Goal: Task Accomplishment & Management: Manage account settings

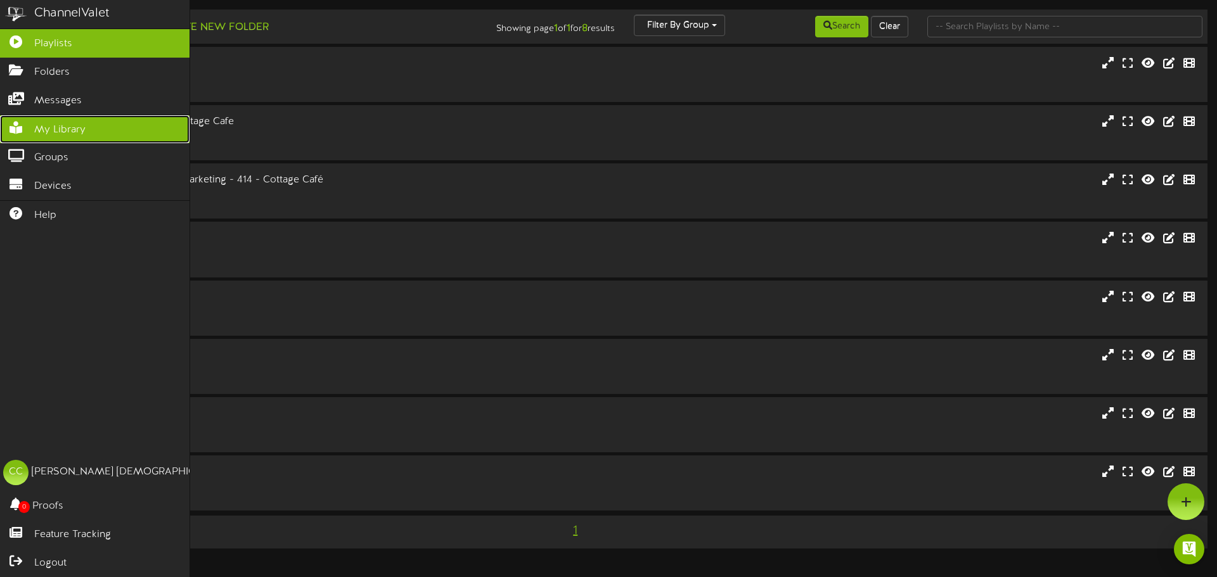
click at [48, 118] on link "My Library" at bounding box center [94, 129] width 189 height 29
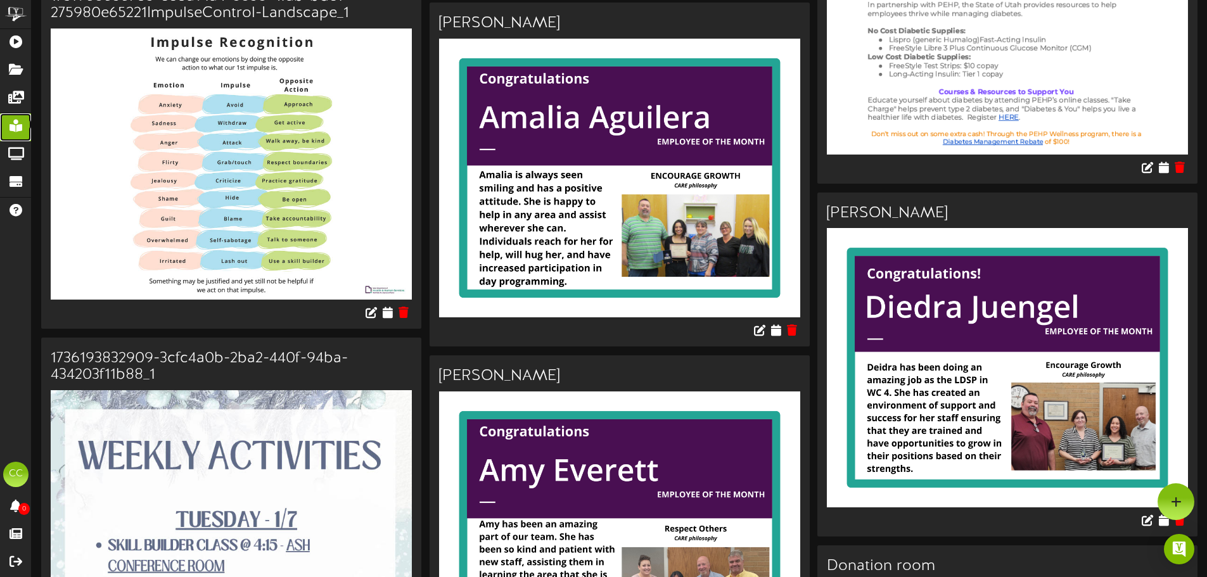
scroll to position [2661, 0]
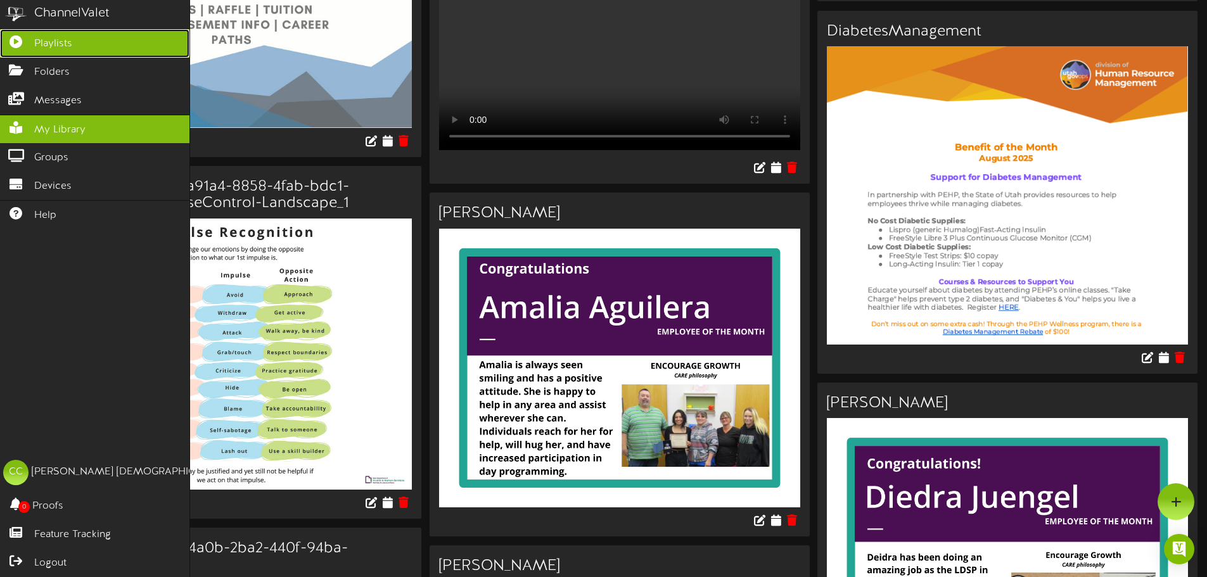
click at [82, 40] on link "Playlists" at bounding box center [94, 43] width 189 height 29
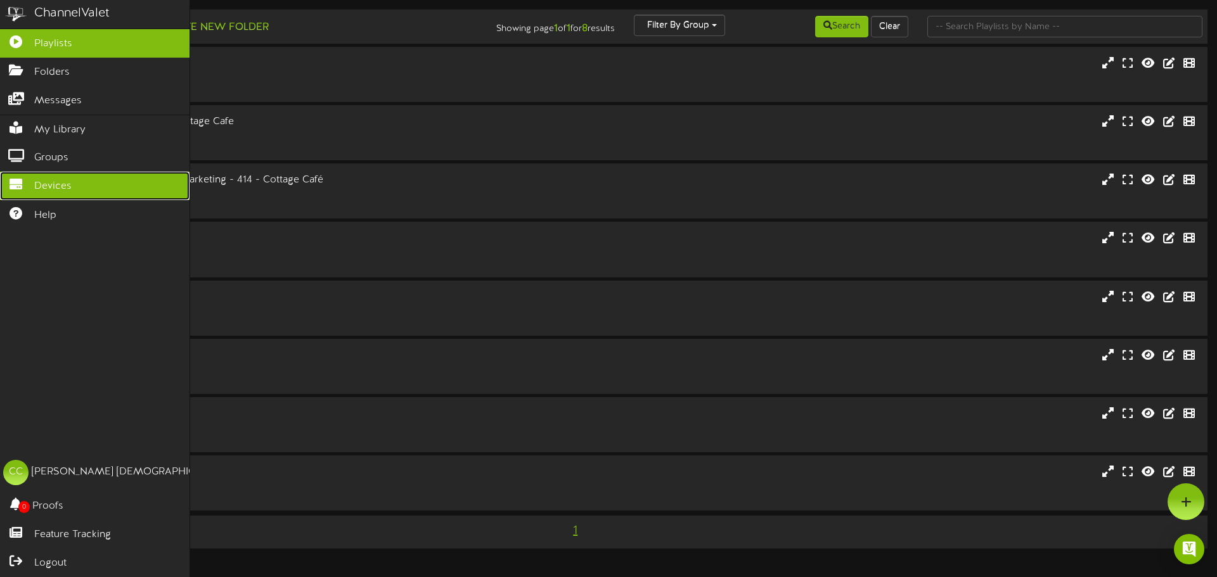
click at [41, 179] on span "Devices" at bounding box center [52, 186] width 37 height 15
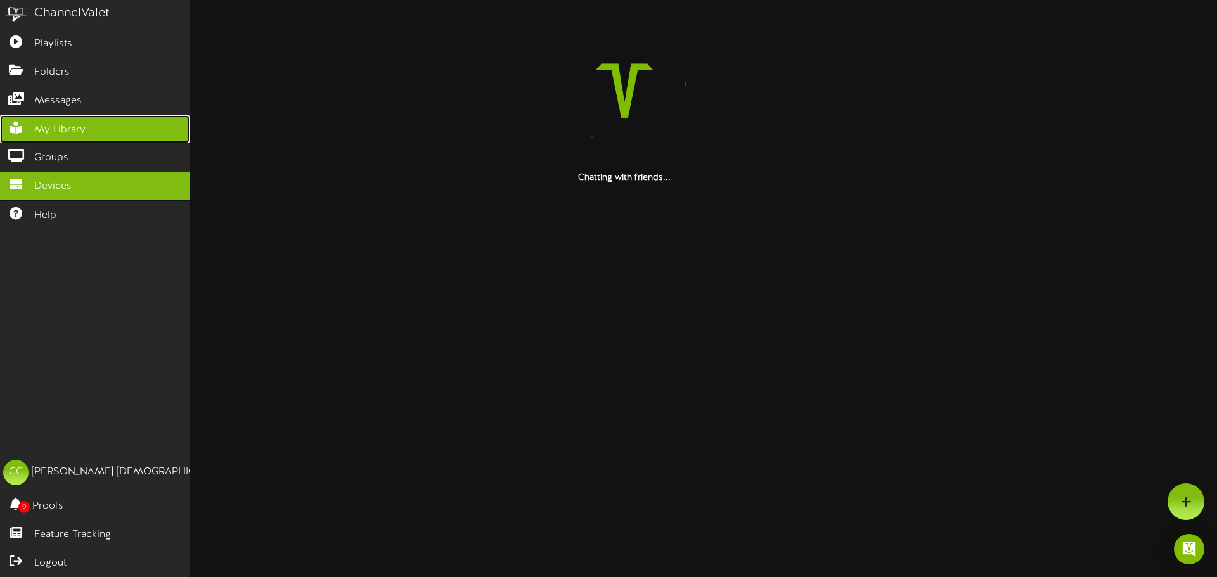
click at [25, 135] on link "My Library" at bounding box center [94, 129] width 189 height 29
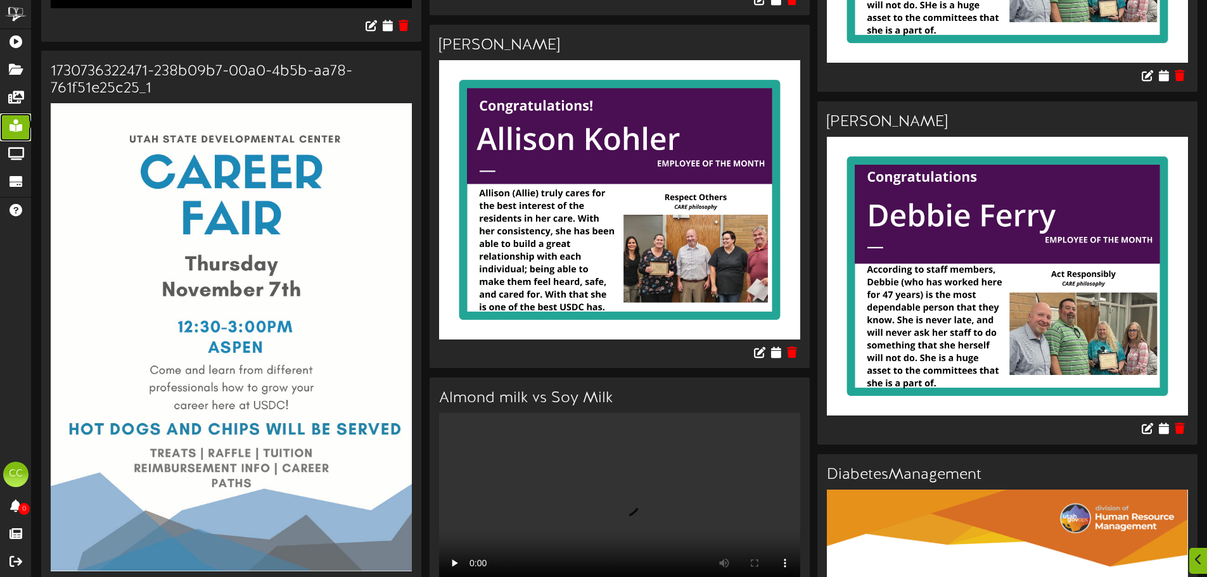
scroll to position [2344, 0]
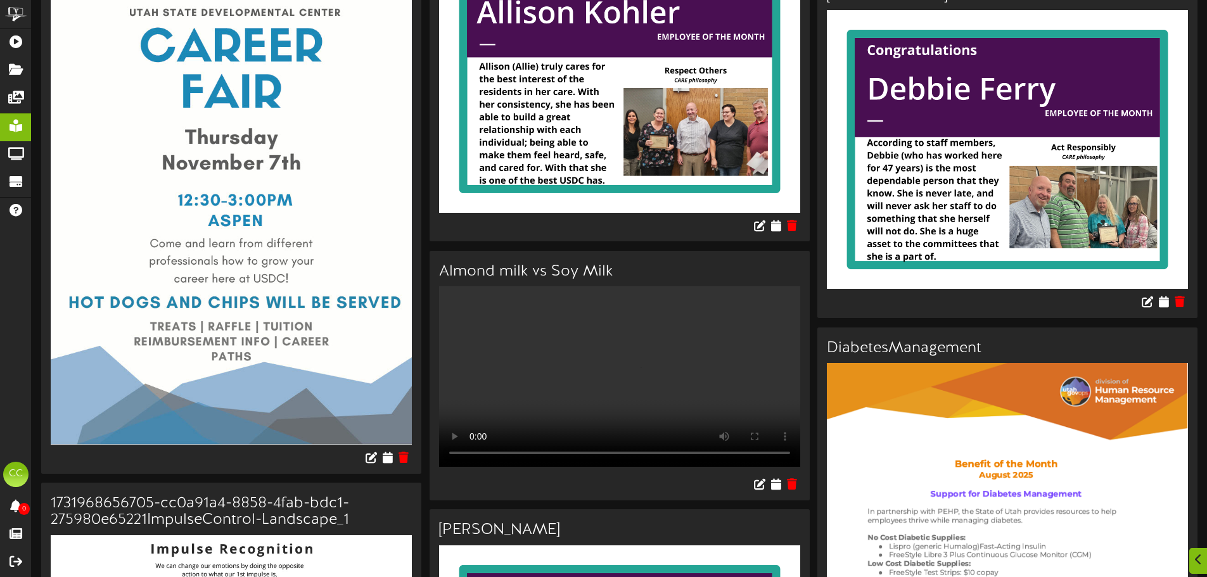
click at [374, 279] on img at bounding box center [231, 211] width 361 height 468
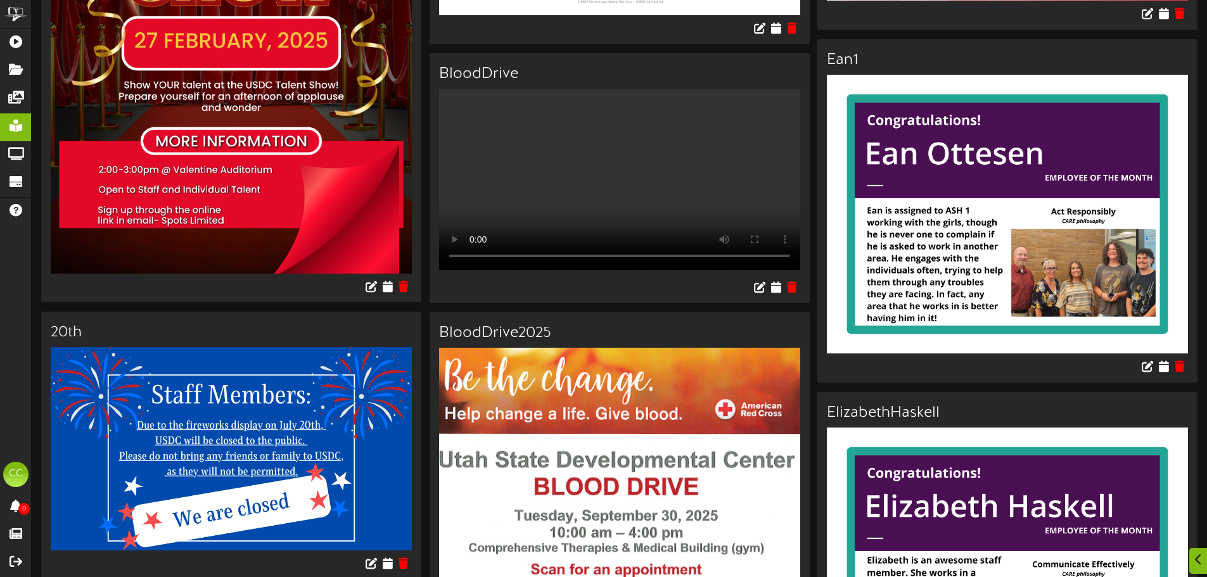
scroll to position [7223, 0]
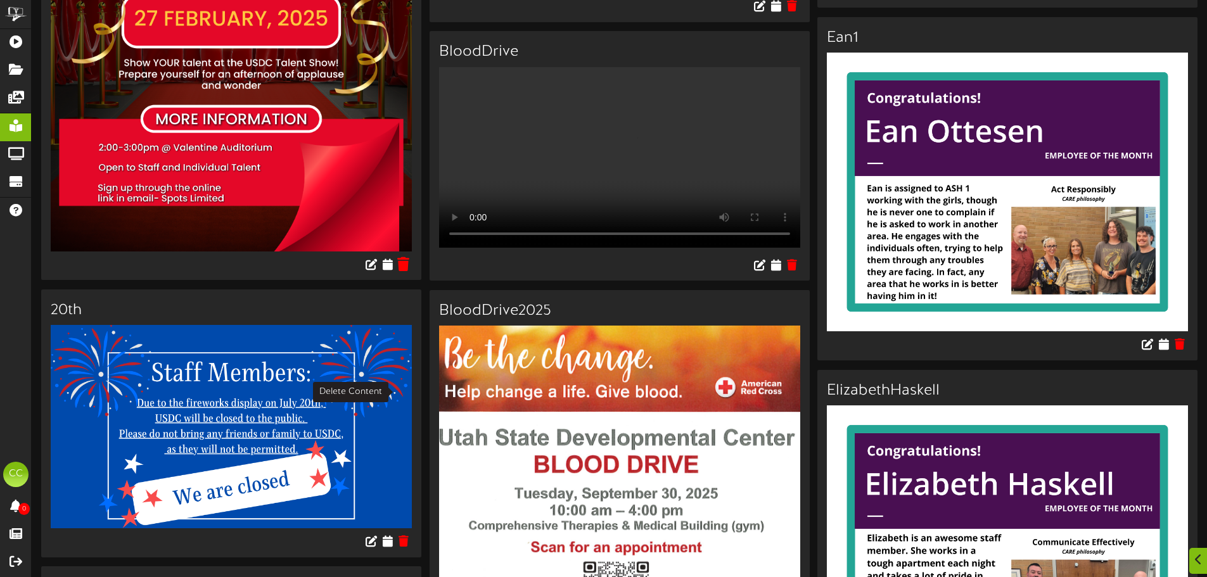
click at [402, 271] on icon at bounding box center [403, 264] width 12 height 14
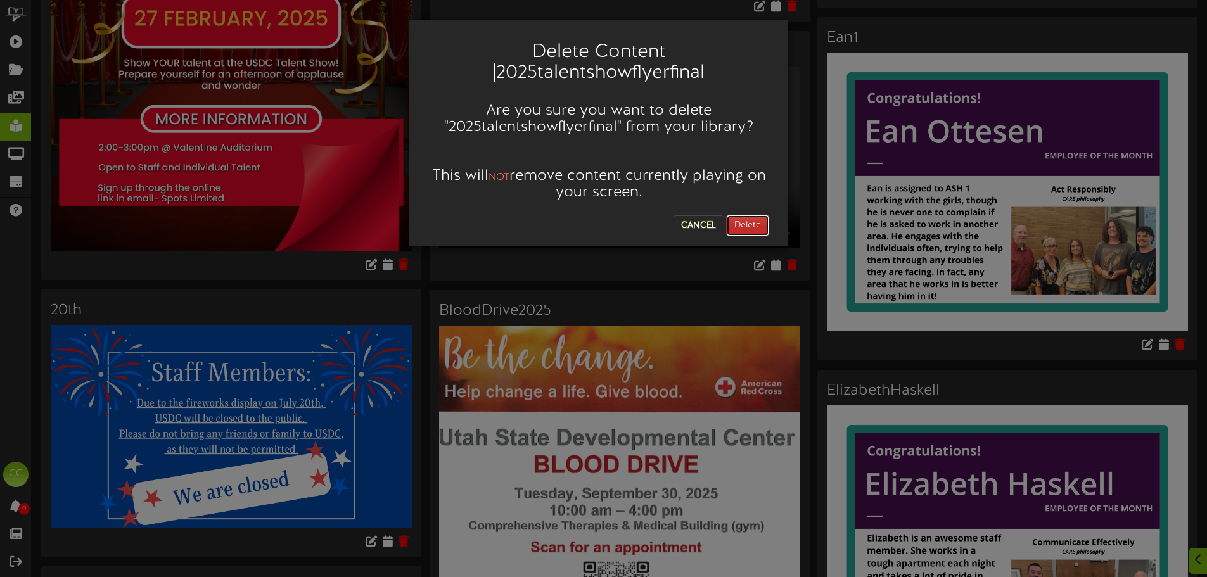
click at [762, 226] on button "Delete" at bounding box center [747, 226] width 43 height 22
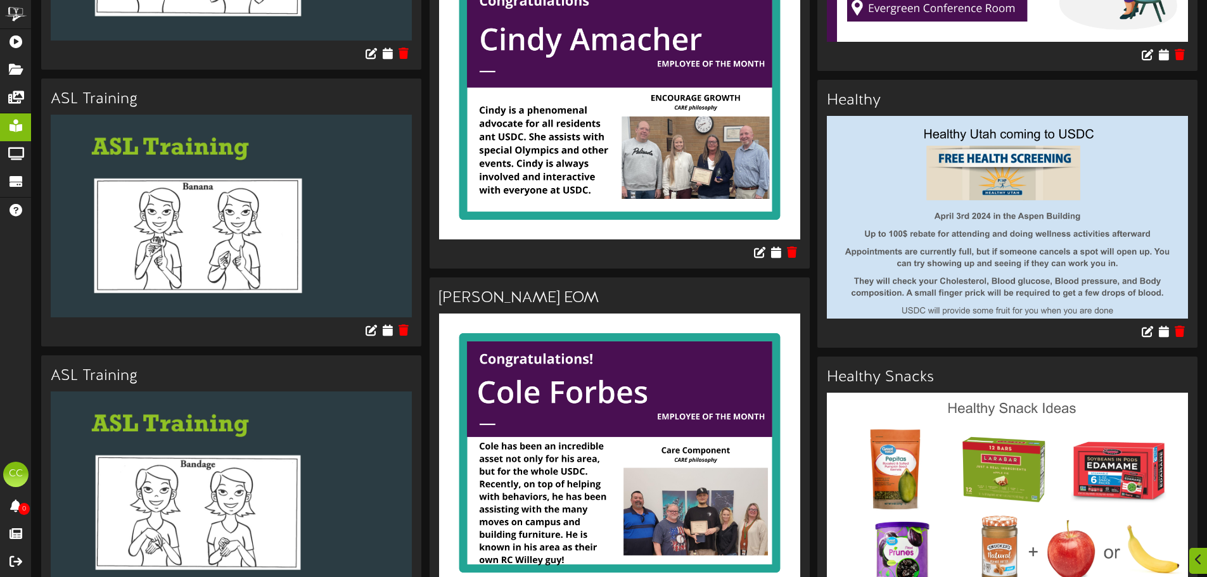
scroll to position [11161, 0]
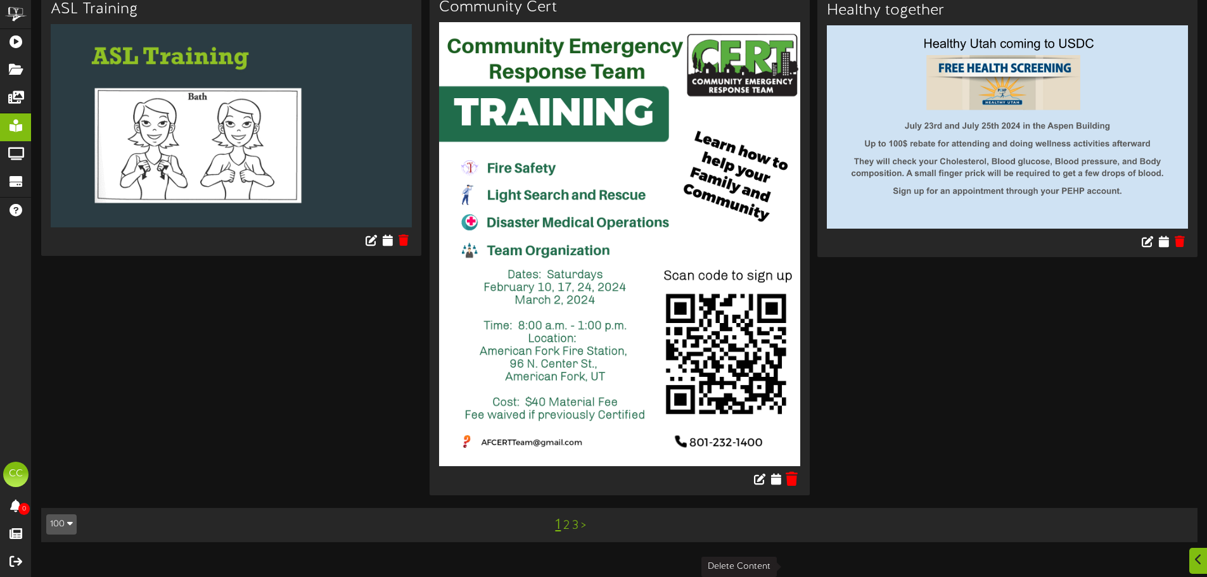
click at [800, 491] on button at bounding box center [792, 481] width 20 height 20
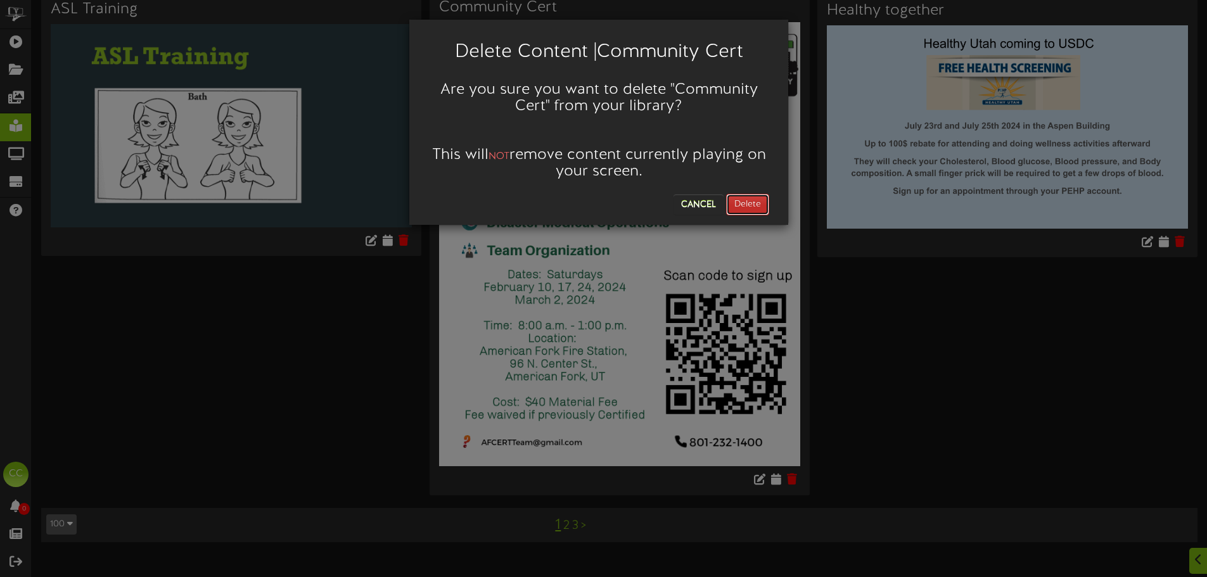
click at [748, 204] on button "Delete" at bounding box center [747, 205] width 43 height 22
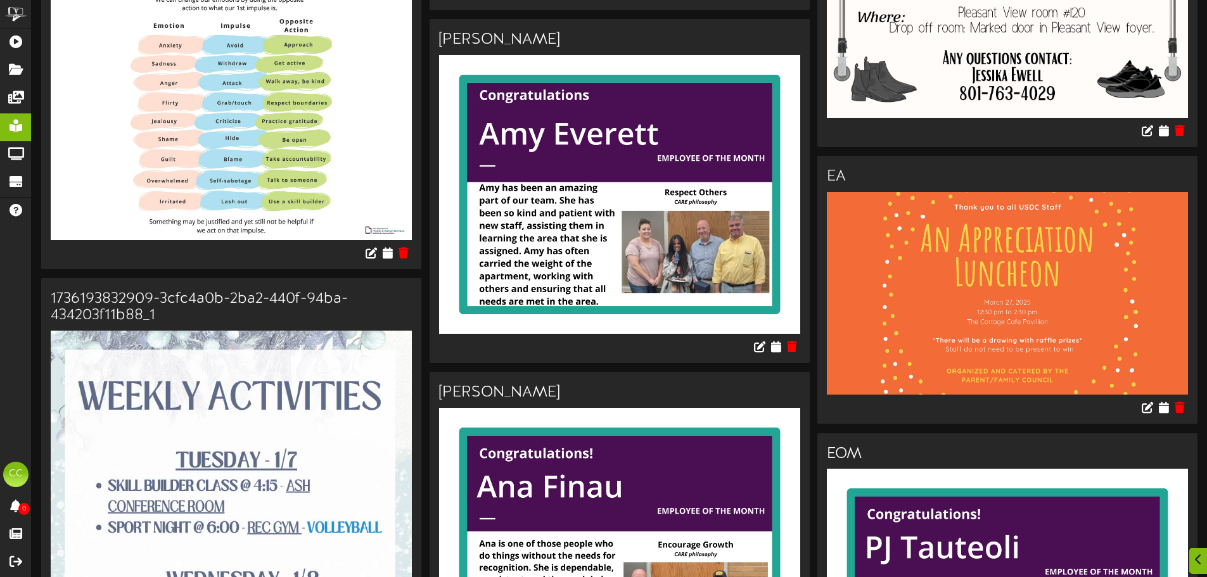
scroll to position [2978, 0]
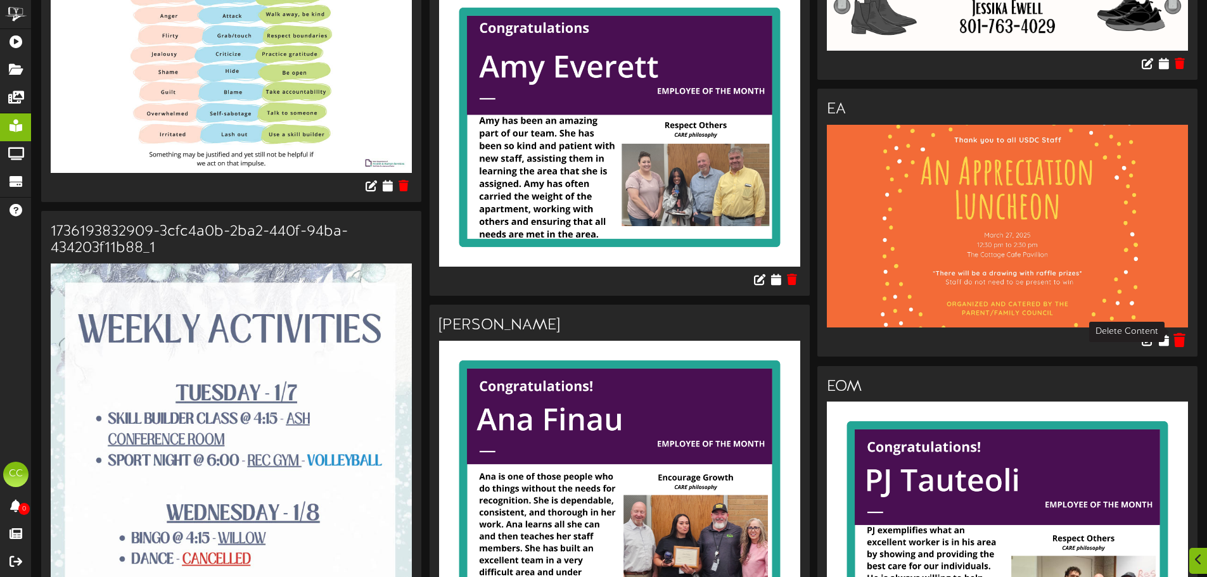
click at [1172, 333] on button at bounding box center [1180, 343] width 20 height 20
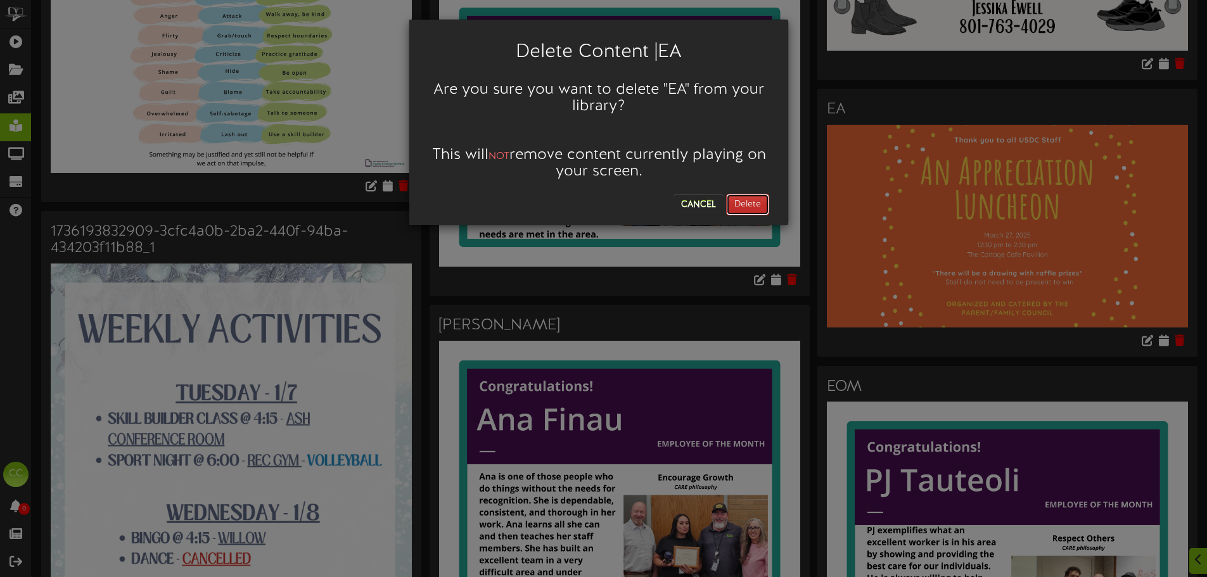
click at [738, 200] on button "Delete" at bounding box center [747, 205] width 43 height 22
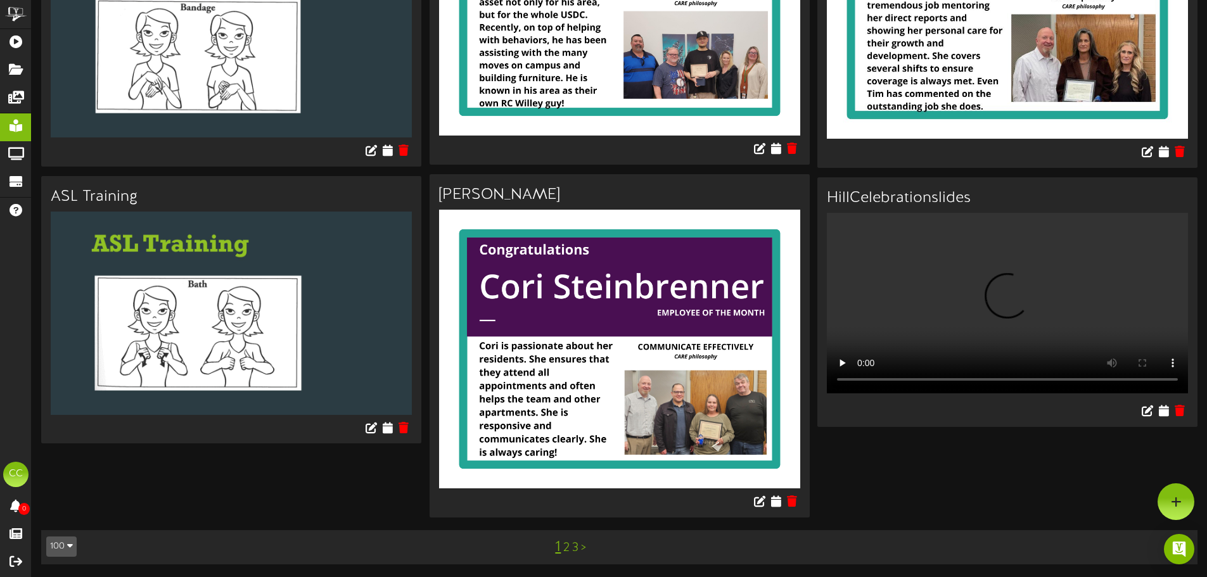
scroll to position [10882, 0]
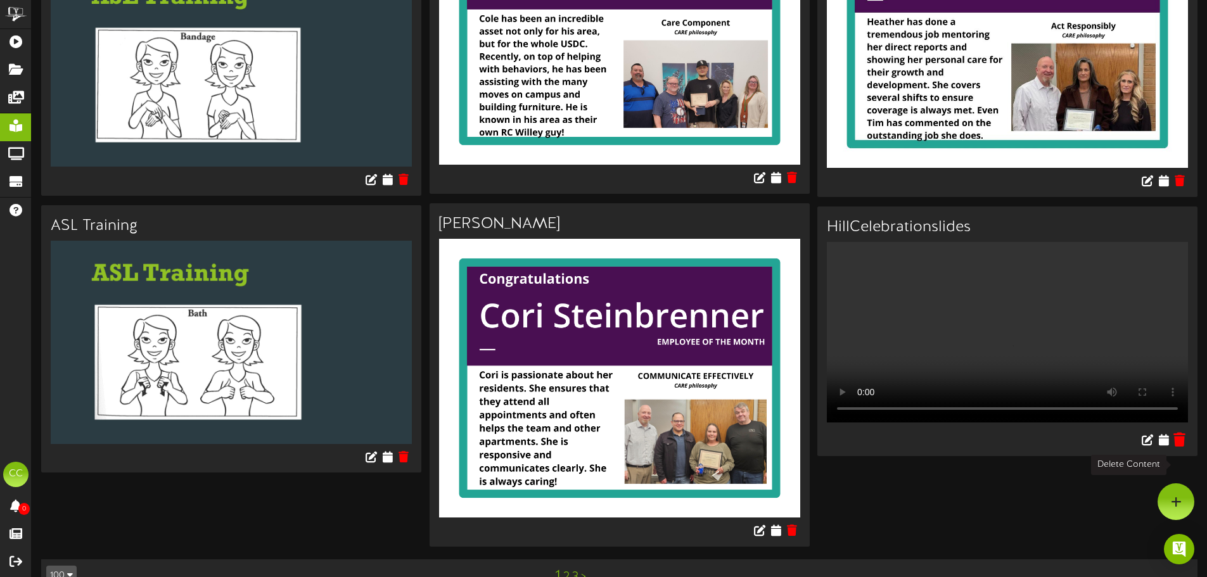
click at [1178, 447] on icon at bounding box center [1179, 440] width 12 height 14
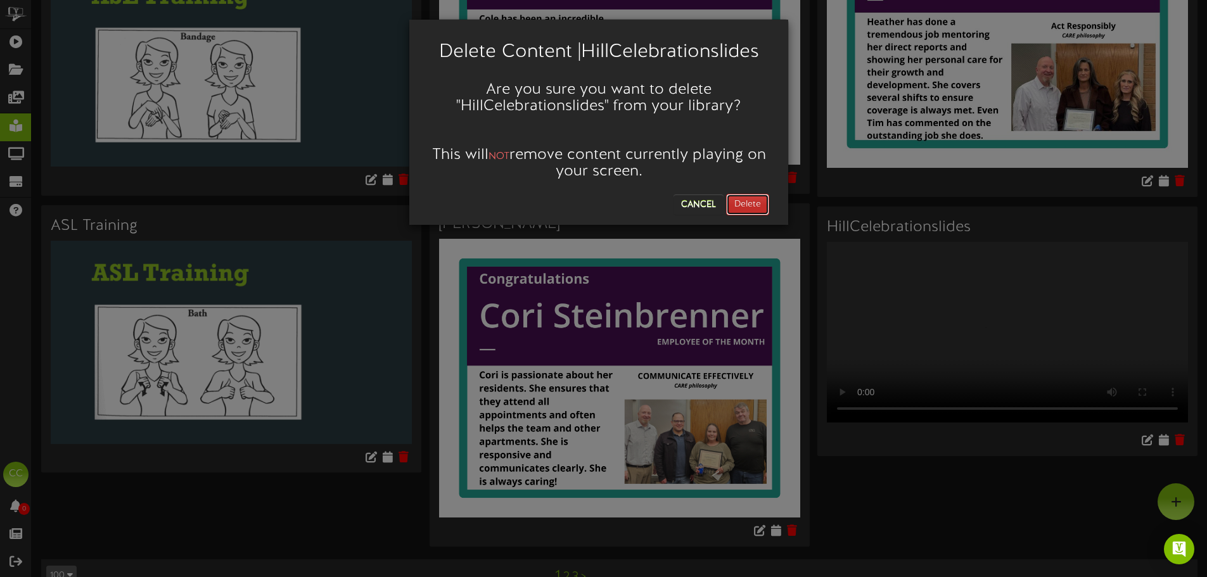
click at [752, 207] on button "Delete" at bounding box center [747, 205] width 43 height 22
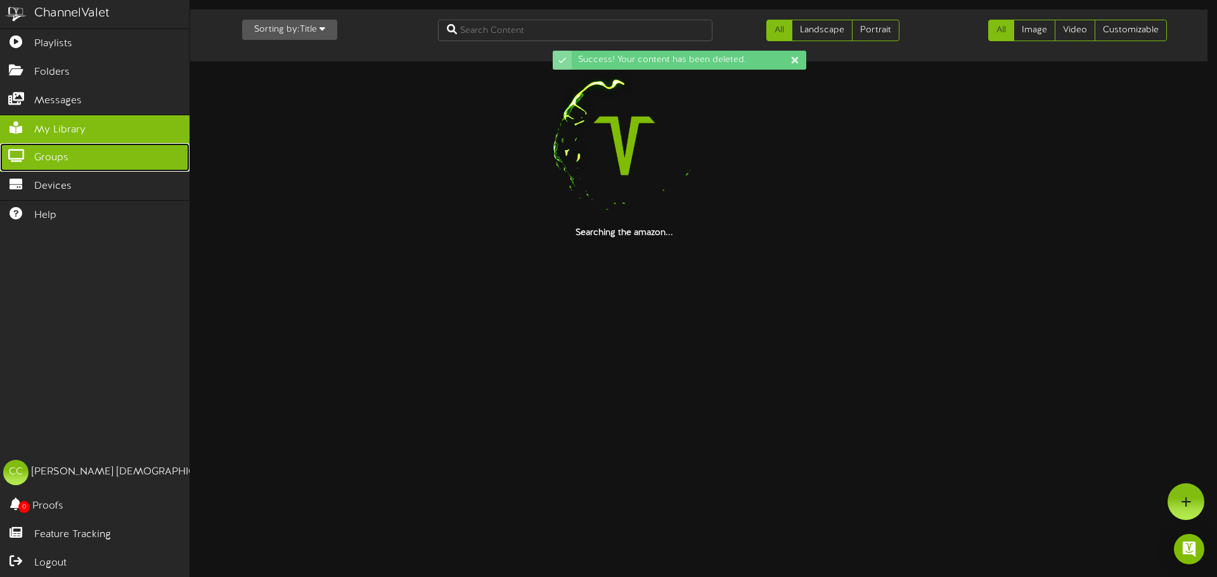
click at [28, 153] on icon at bounding box center [16, 155] width 32 height 10
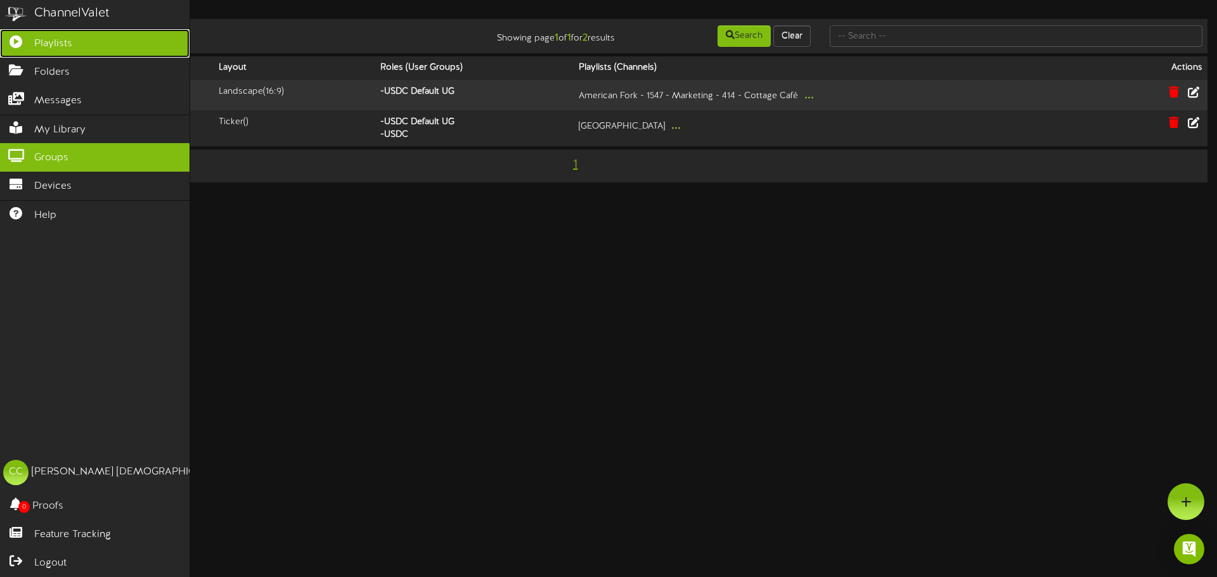
click at [60, 51] on link "Playlists" at bounding box center [94, 43] width 189 height 29
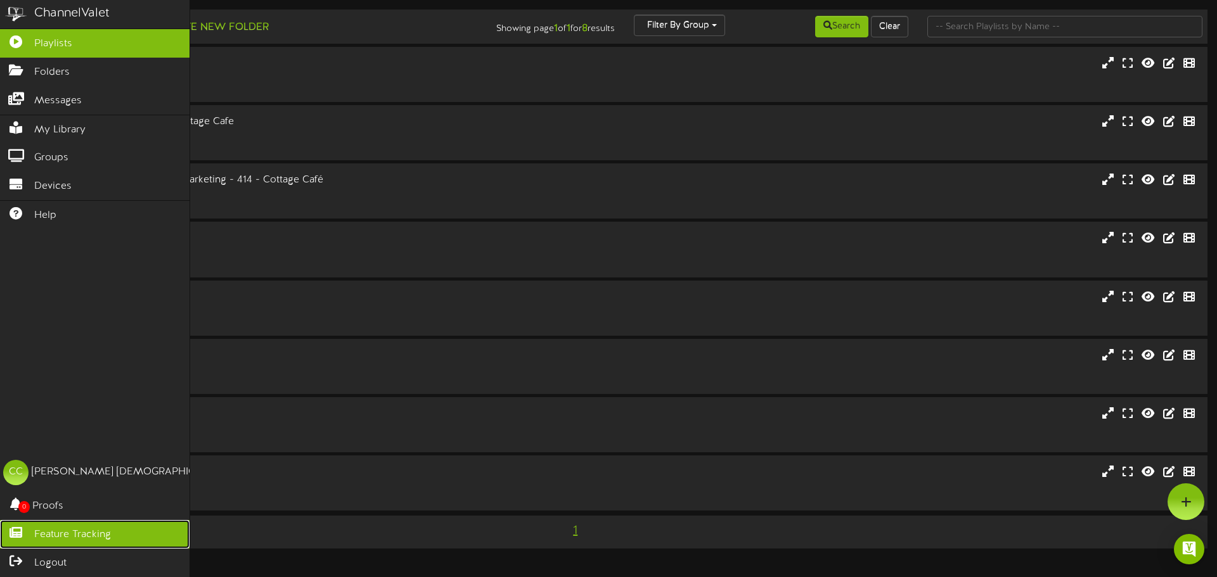
click at [86, 540] on span "Feature Tracking" at bounding box center [72, 535] width 77 height 15
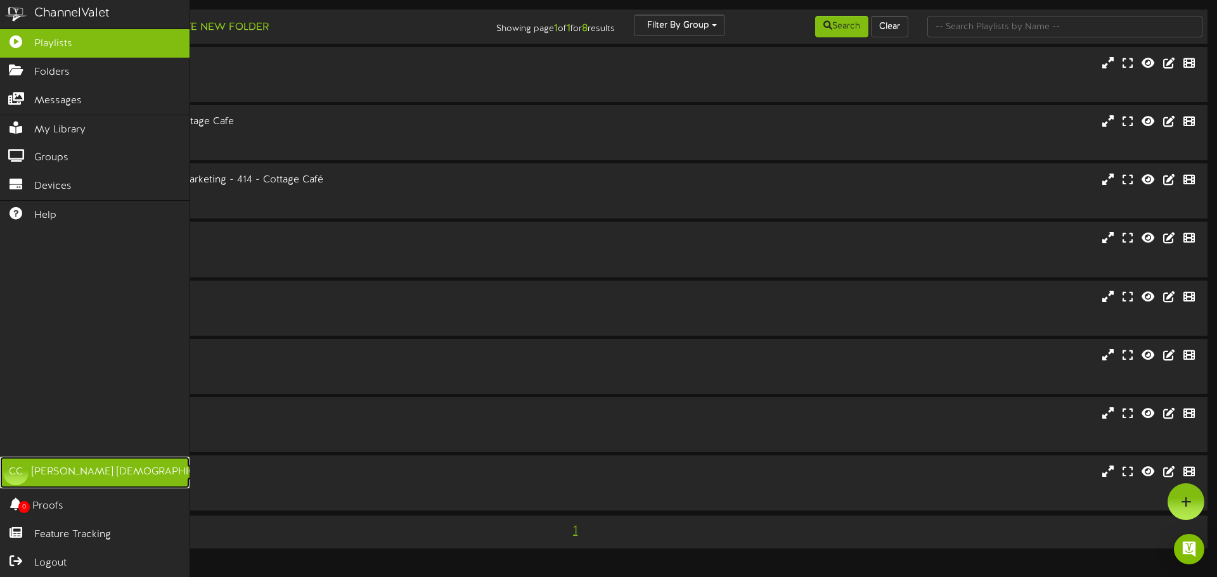
click at [68, 476] on div "[PERSON_NAME]" at bounding box center [129, 472] width 195 height 15
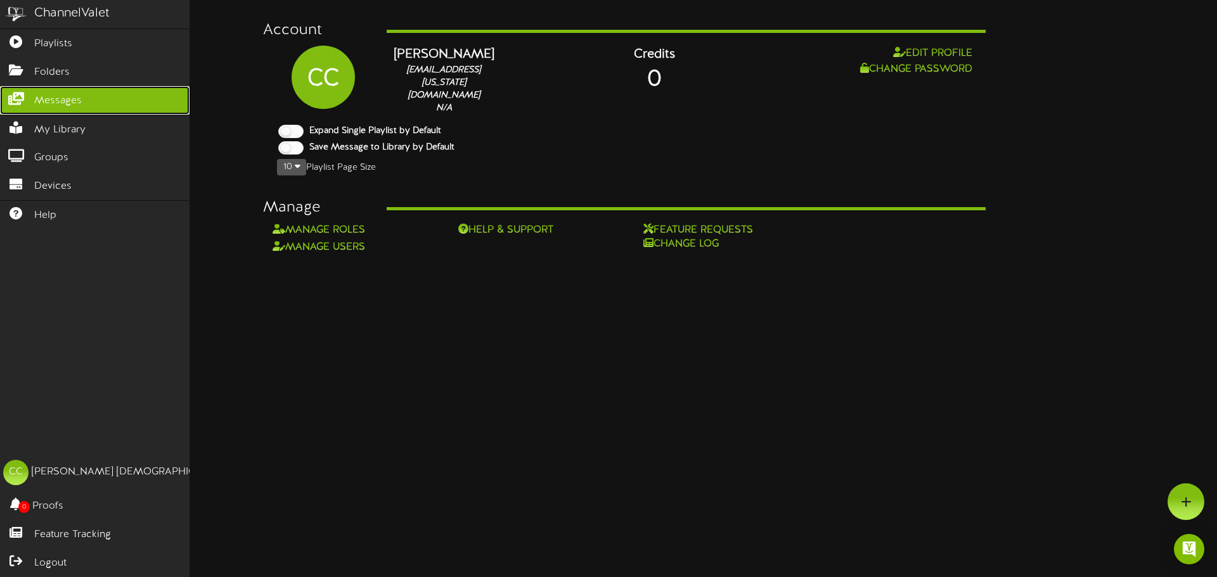
click at [75, 106] on link "Messages" at bounding box center [94, 100] width 189 height 29
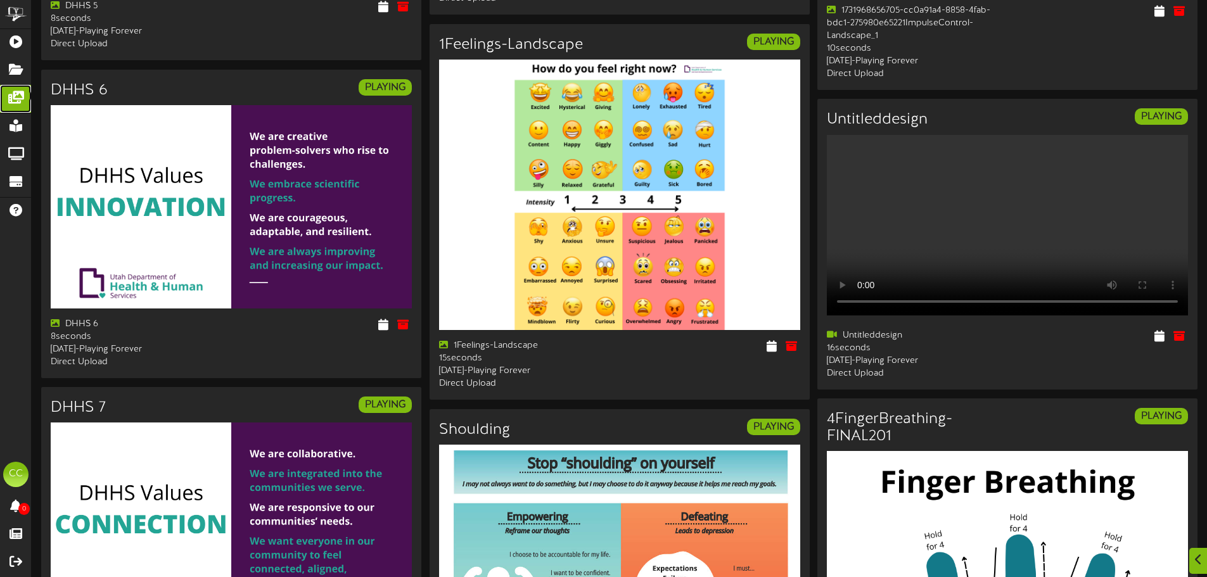
scroll to position [2081, 0]
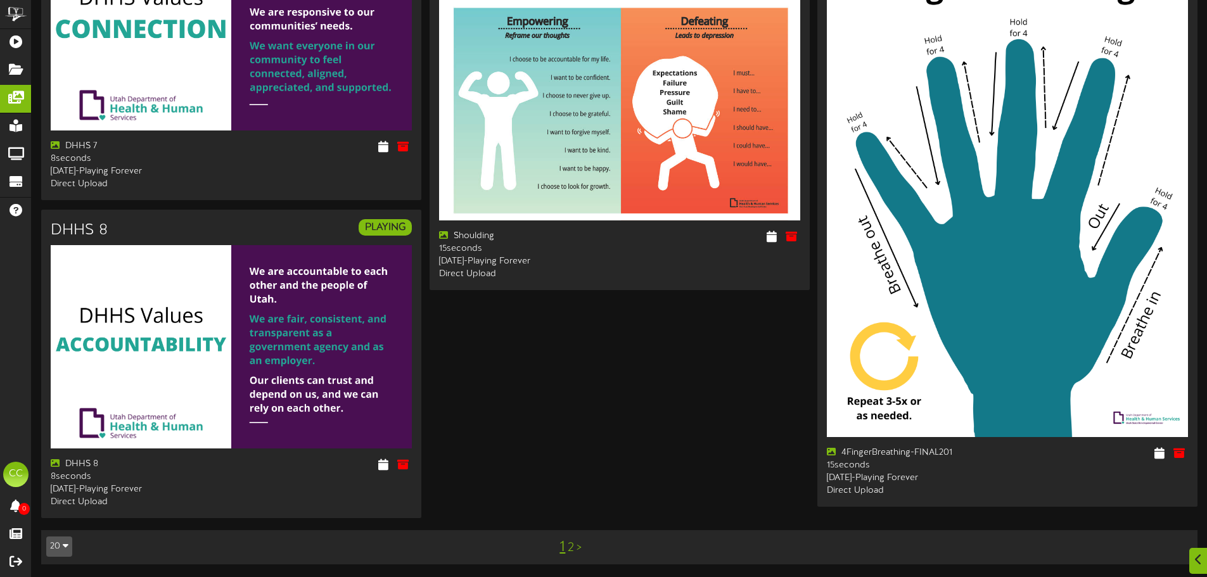
click at [577, 542] on link ">" at bounding box center [579, 548] width 5 height 14
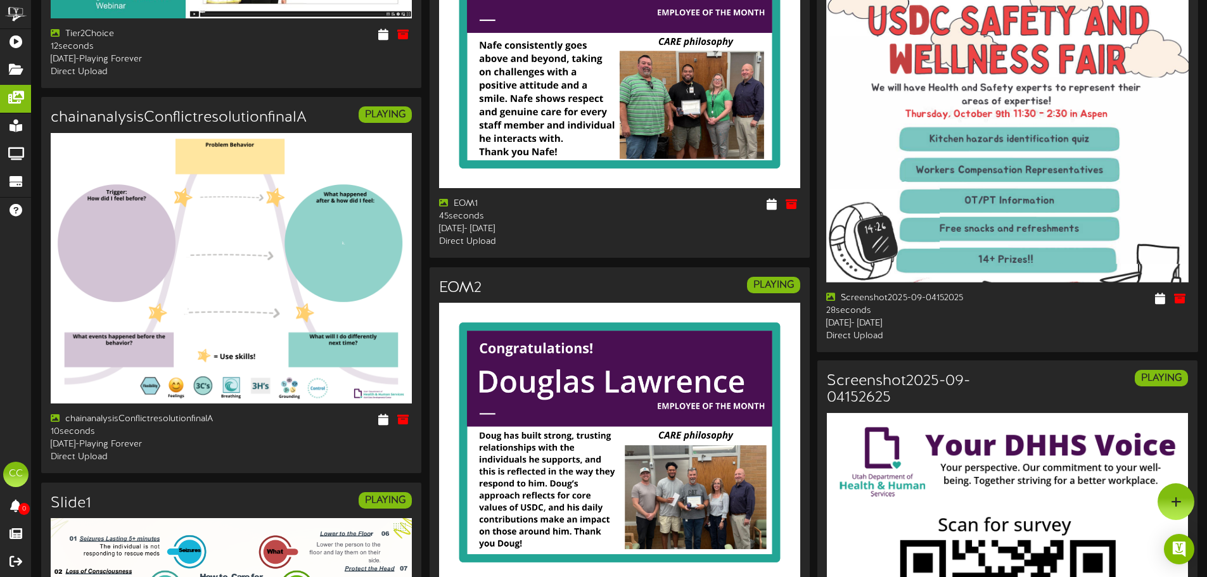
scroll to position [570, 0]
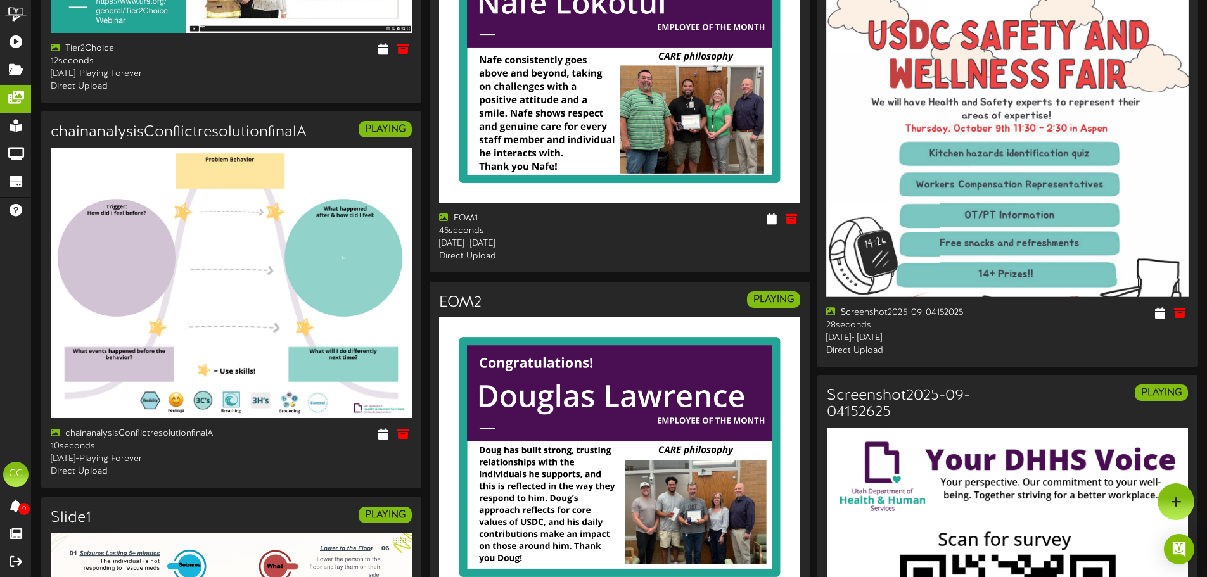
click at [888, 145] on img at bounding box center [1007, 138] width 362 height 317
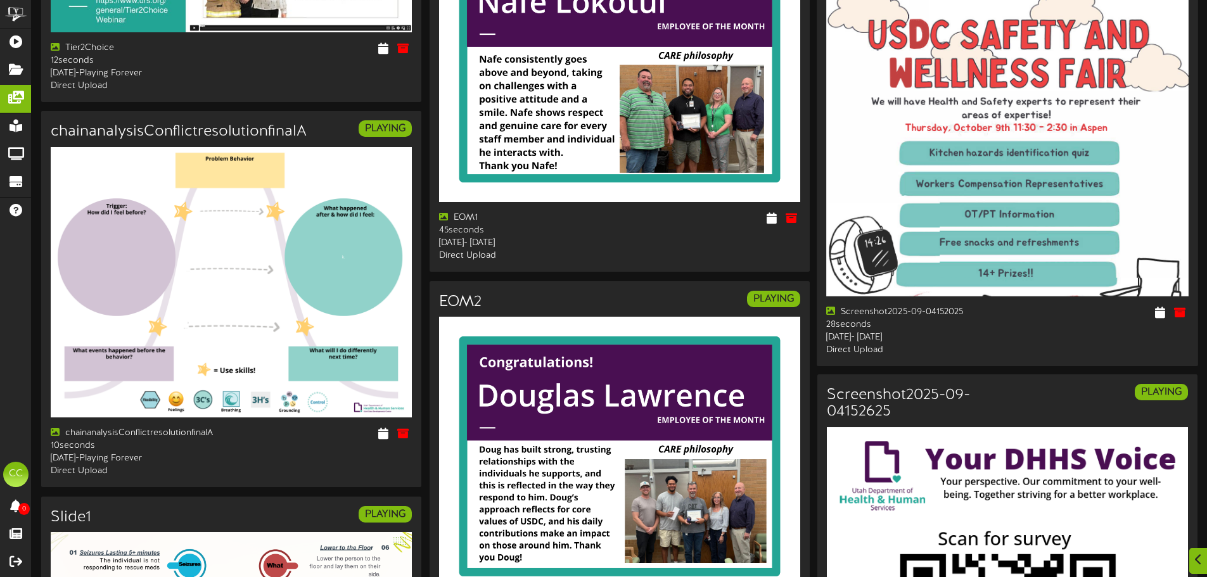
scroll to position [572, 0]
